Goal: Navigation & Orientation: Understand site structure

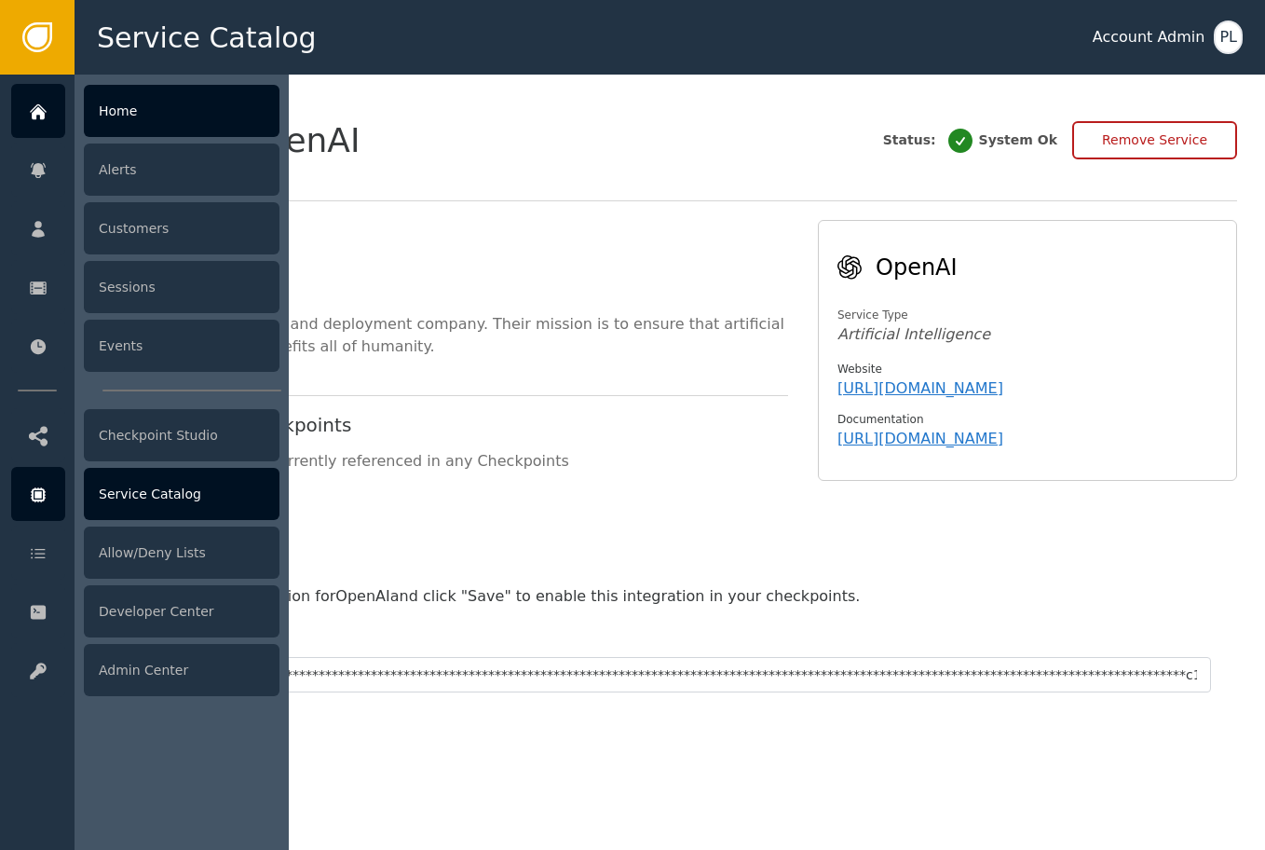
click at [125, 99] on div "Home" at bounding box center [182, 111] width 196 height 52
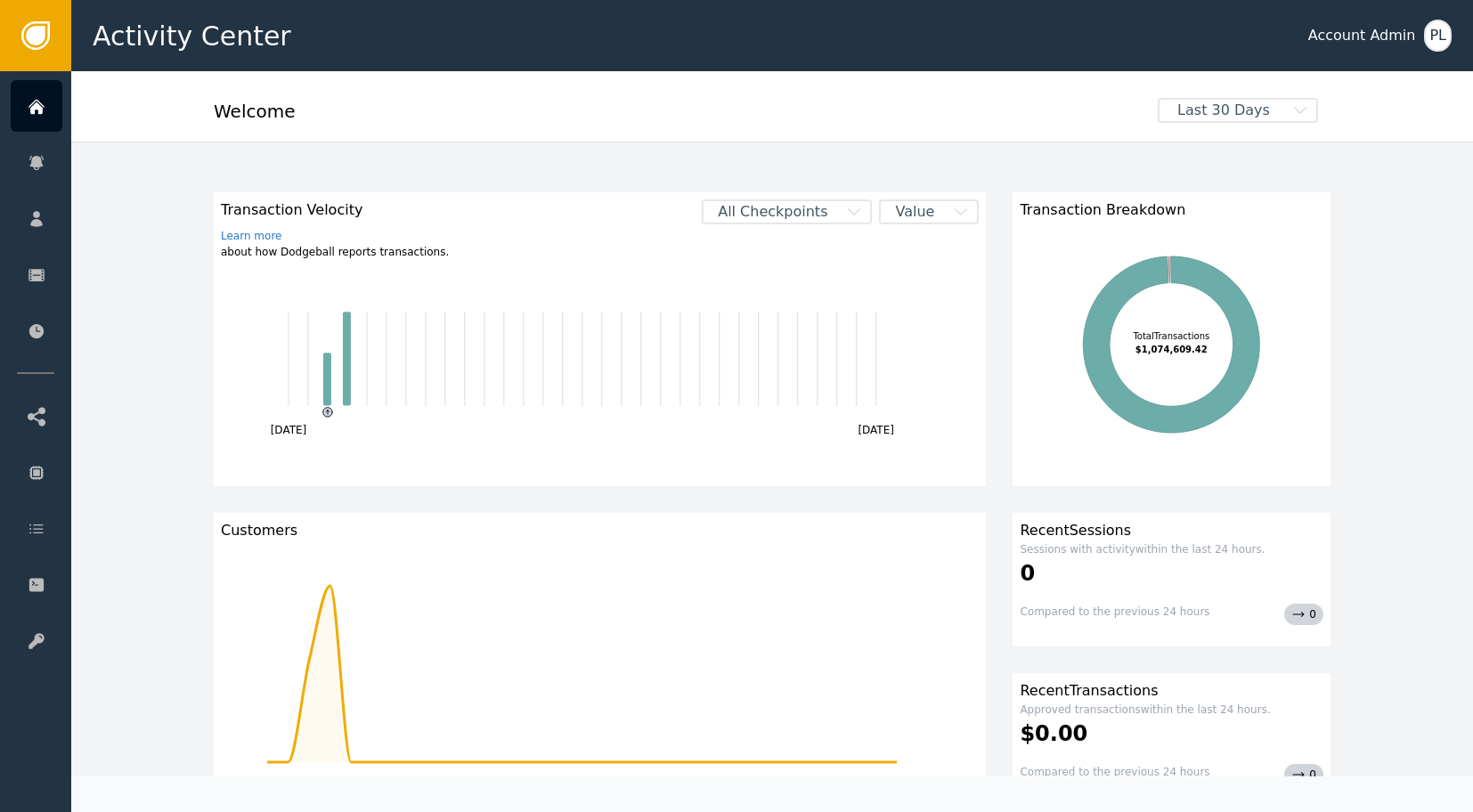
click at [703, 113] on span "Last 30 Days" at bounding box center [1224, 110] width 128 height 21
click at [703, 153] on div "This Month" at bounding box center [1261, 146] width 103 height 19
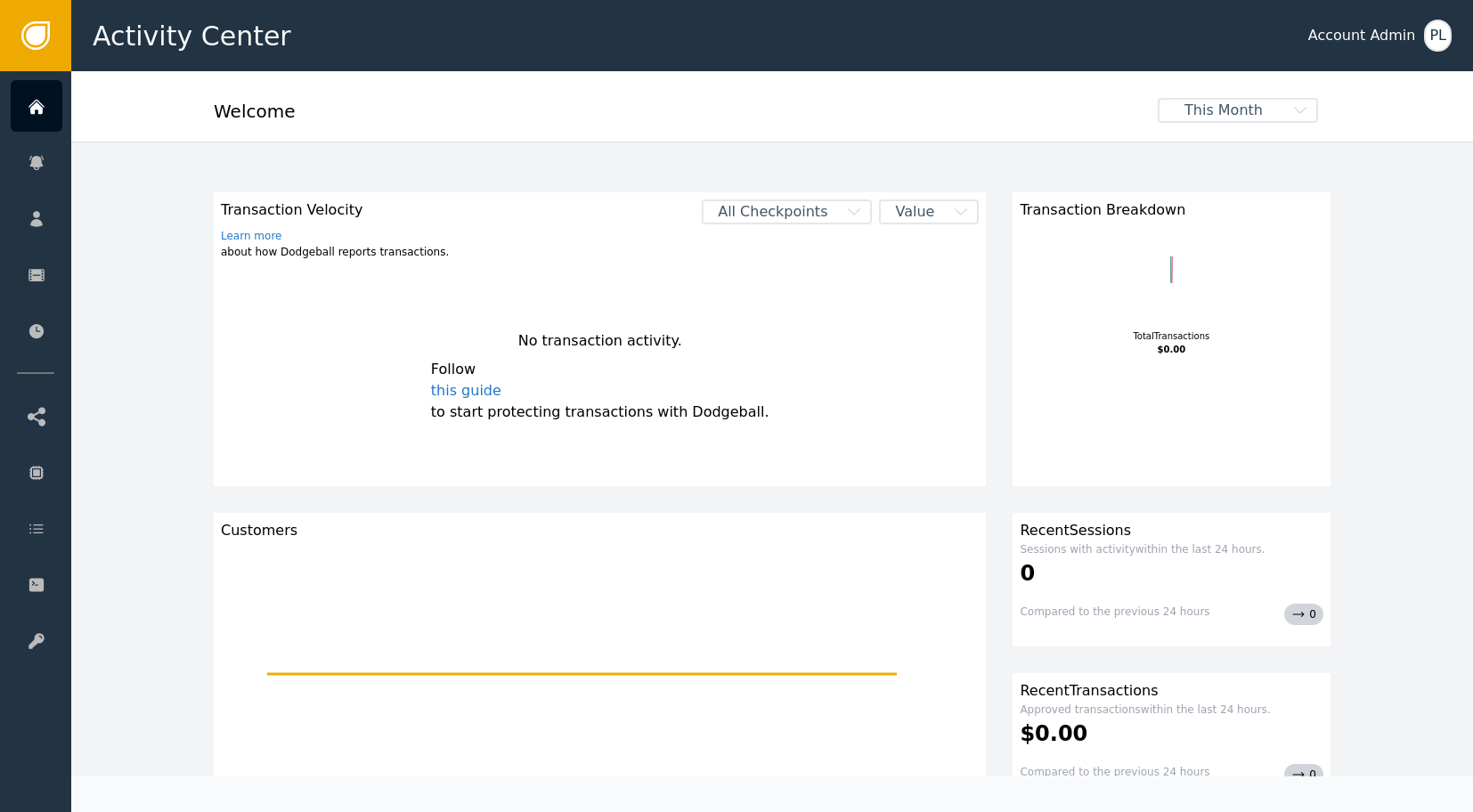
click at [703, 116] on span "This Month" at bounding box center [1224, 110] width 128 height 21
click at [703, 175] on div "Last Month" at bounding box center [1261, 181] width 103 height 19
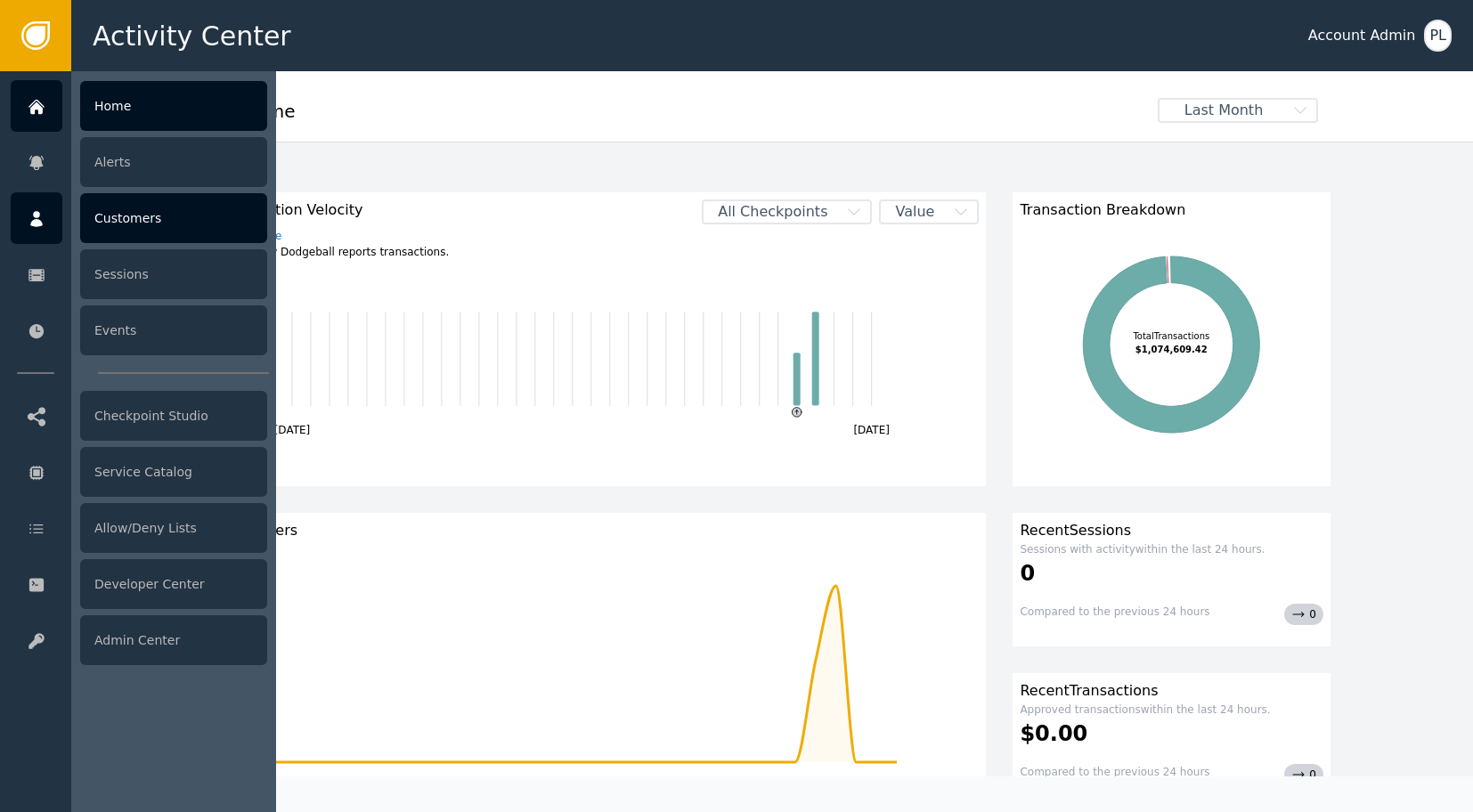
click at [130, 224] on div "Customers" at bounding box center [174, 218] width 187 height 50
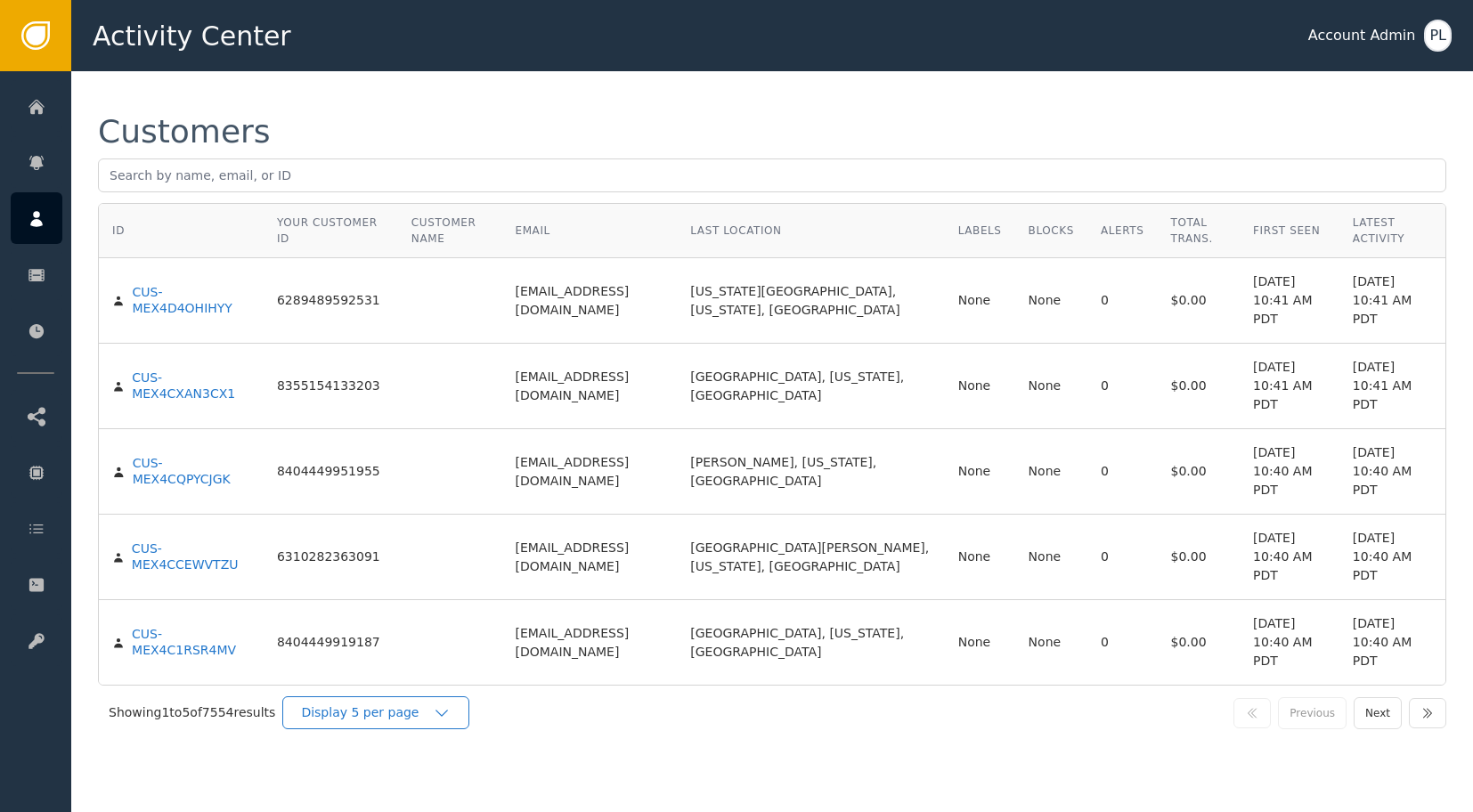
click at [385, 703] on div "Display 5 per page" at bounding box center [367, 713] width 132 height 19
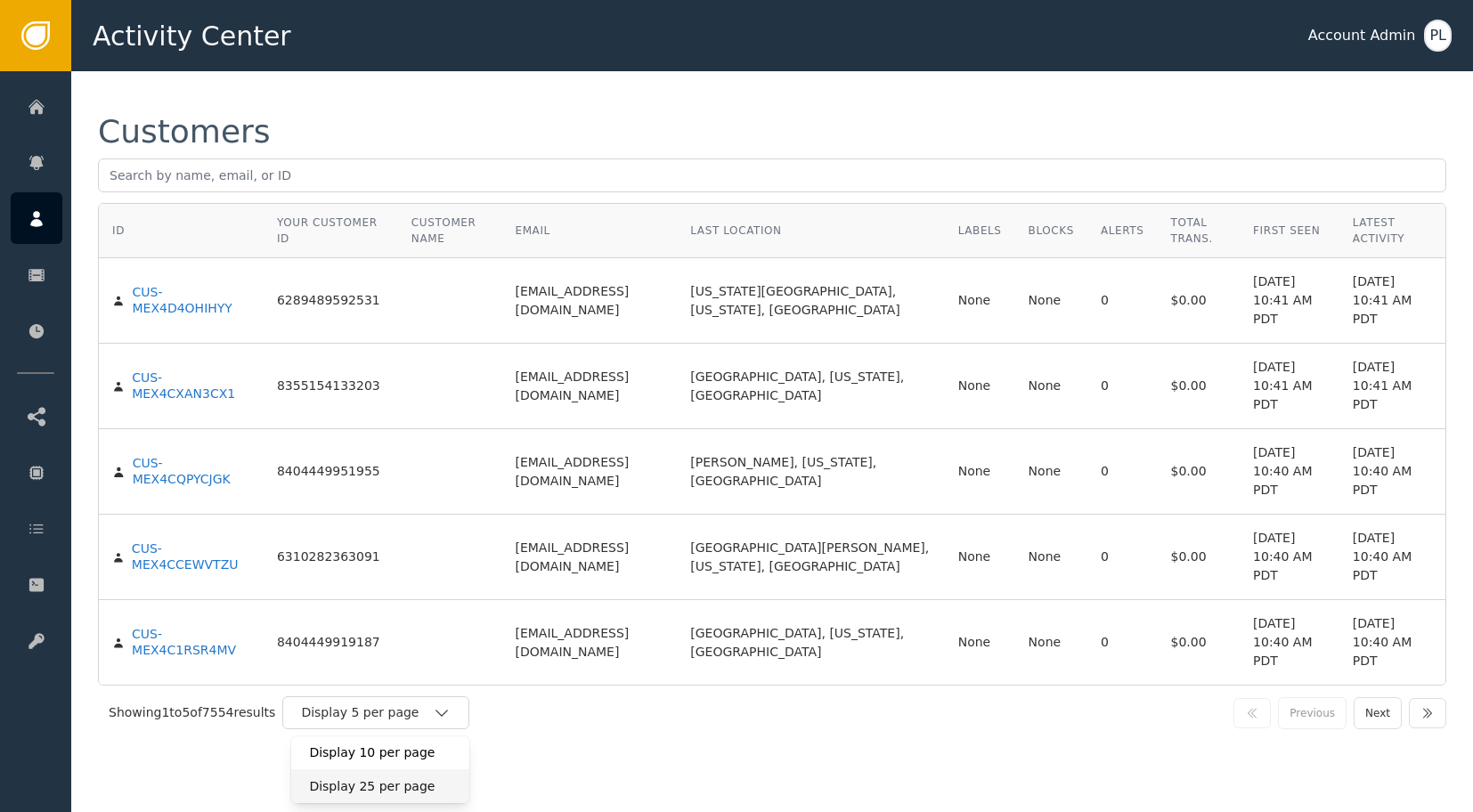
click at [371, 777] on div "Display 25 per page" at bounding box center [379, 786] width 142 height 19
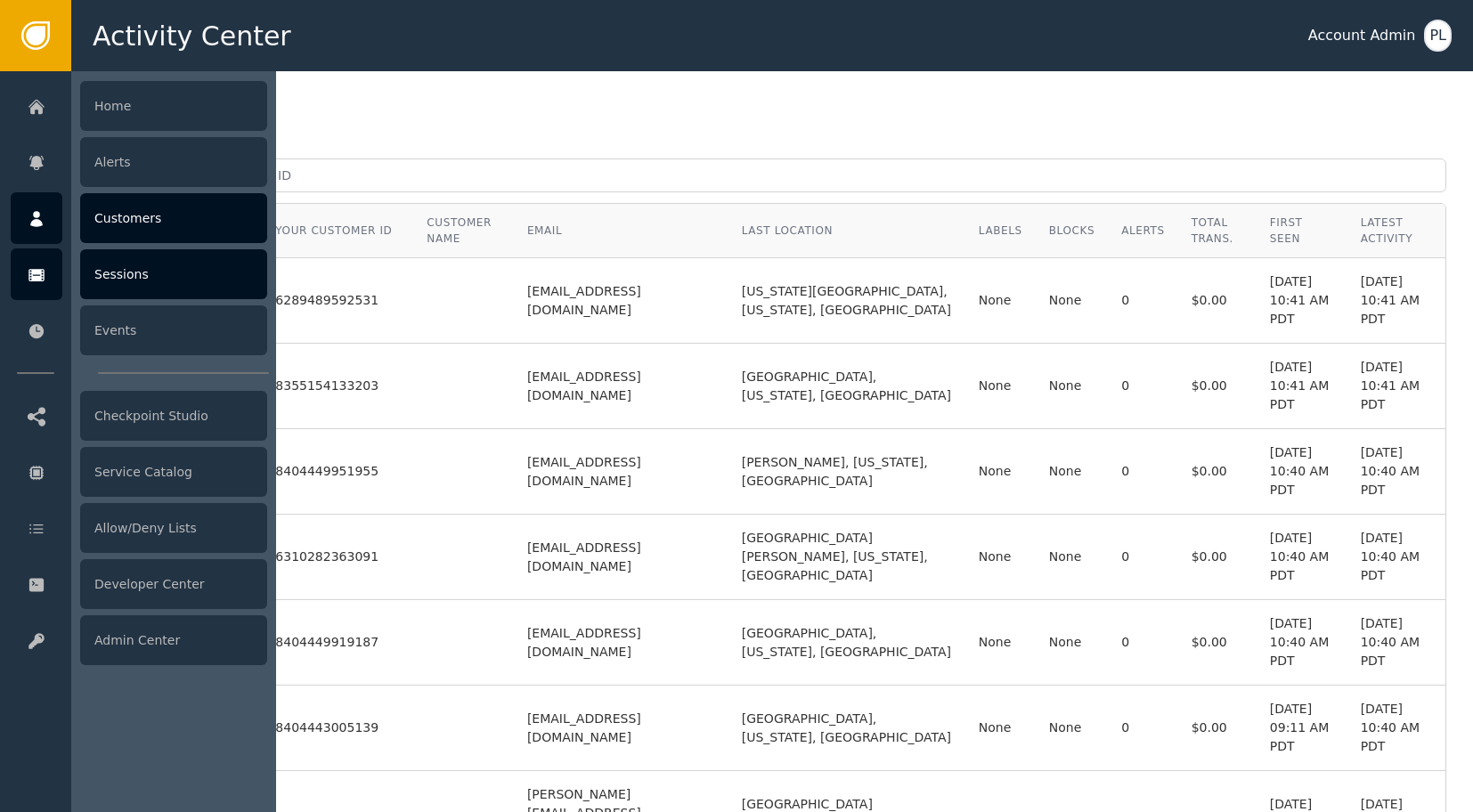
click at [33, 268] on icon at bounding box center [36, 275] width 18 height 19
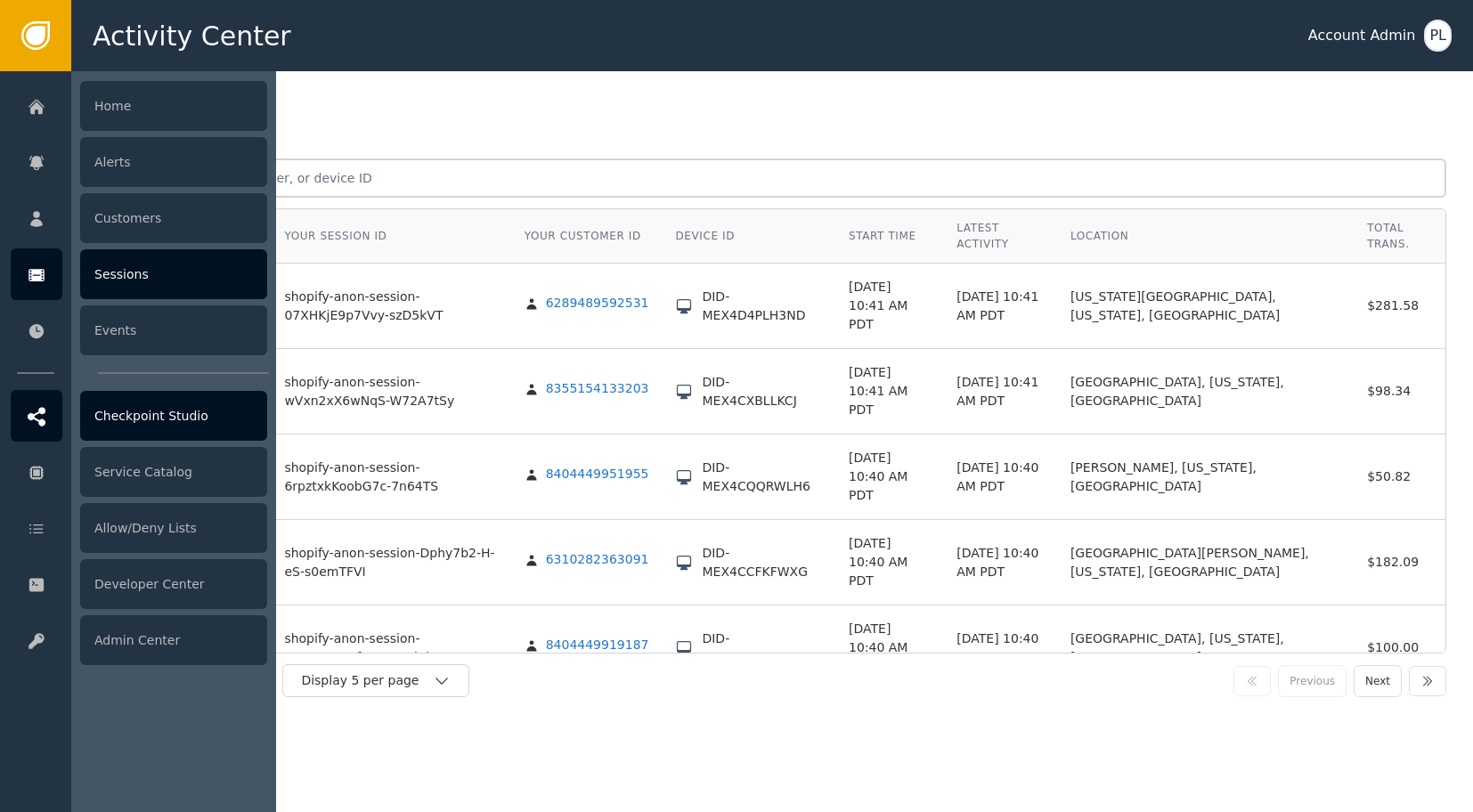
click at [37, 433] on div at bounding box center [36, 416] width 52 height 52
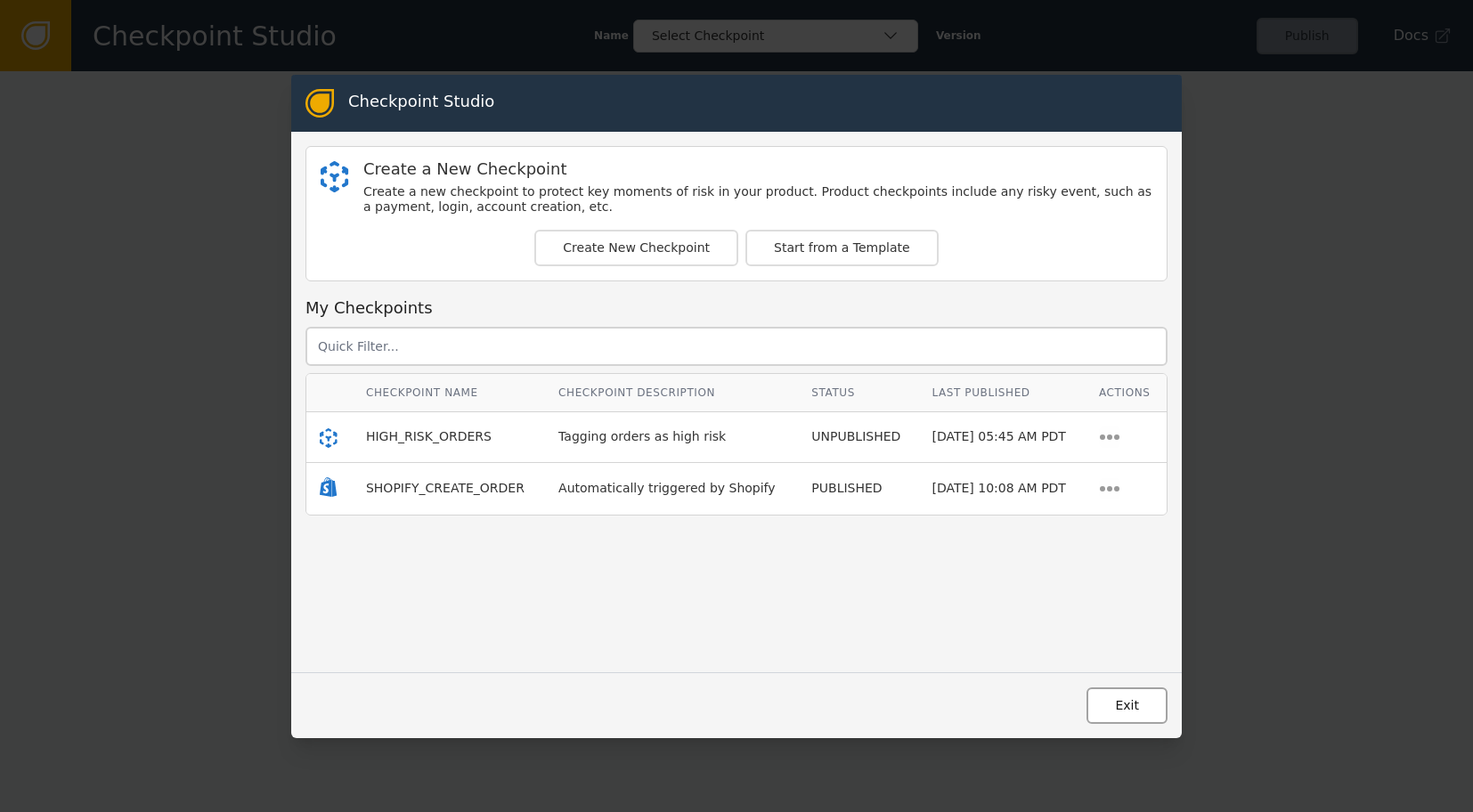
click at [703, 709] on button "Exit" at bounding box center [1127, 705] width 81 height 36
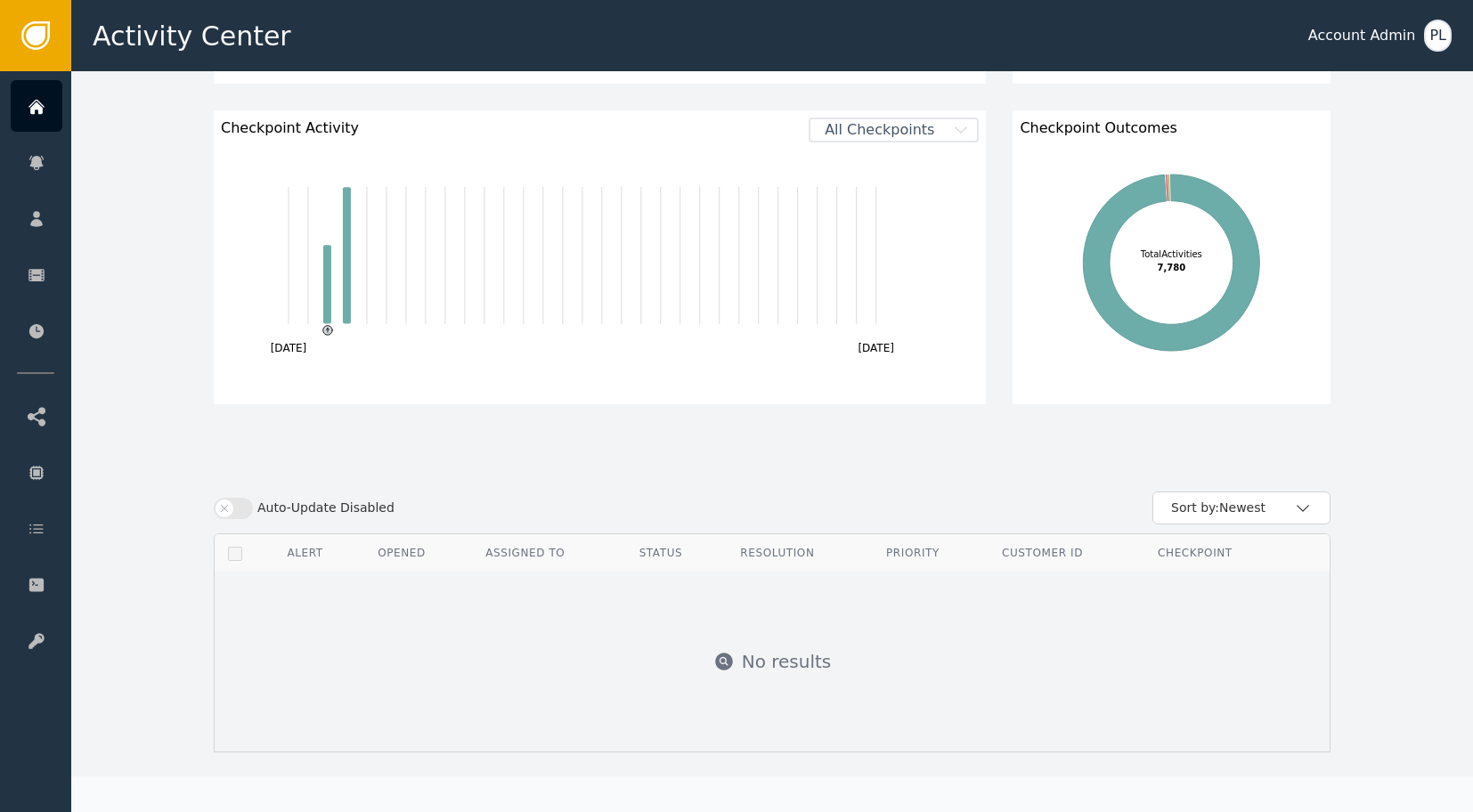
scroll to position [725, 0]
